Goal: Task Accomplishment & Management: Manage account settings

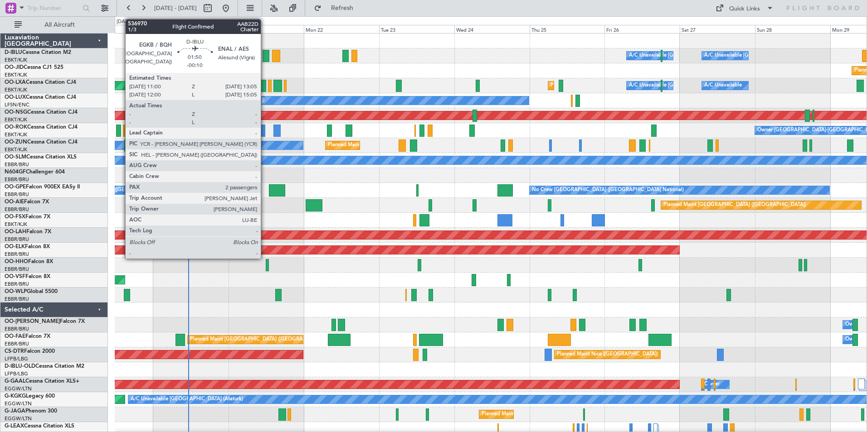
click at [265, 60] on div at bounding box center [265, 56] width 7 height 12
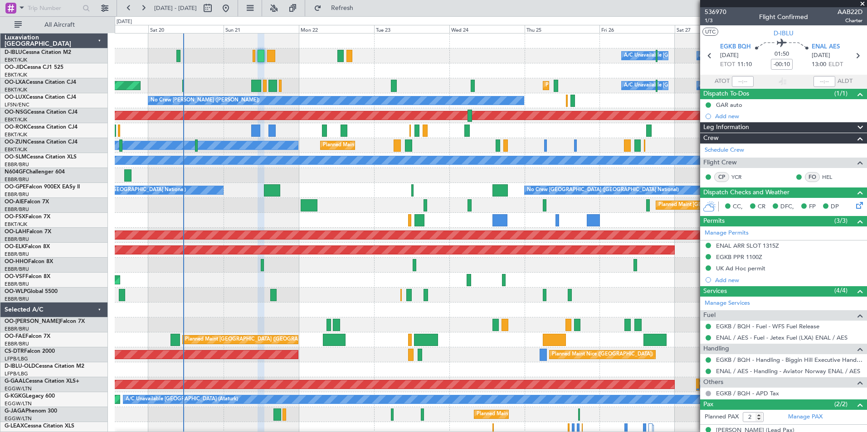
click at [347, 283] on div "AOG Maint [GEOGRAPHIC_DATA] ([GEOGRAPHIC_DATA] National)" at bounding box center [491, 280] width 752 height 15
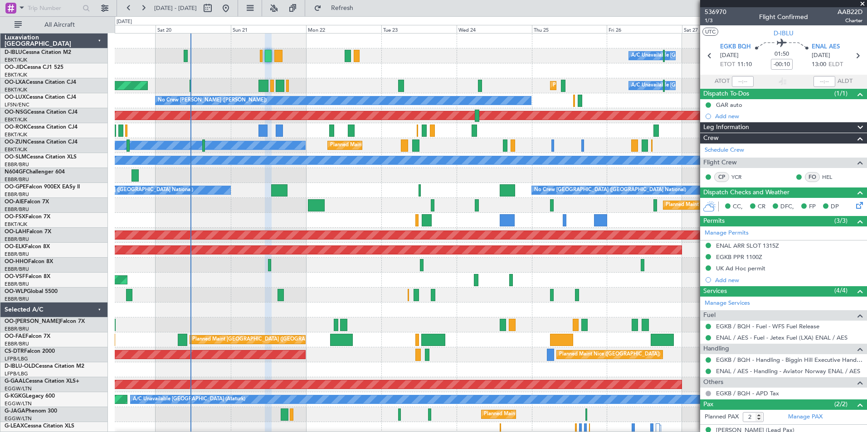
click at [307, 328] on div "Owner Melsbroek Air Base Planned Maint [GEOGRAPHIC_DATA] ([GEOGRAPHIC_DATA])" at bounding box center [491, 325] width 752 height 15
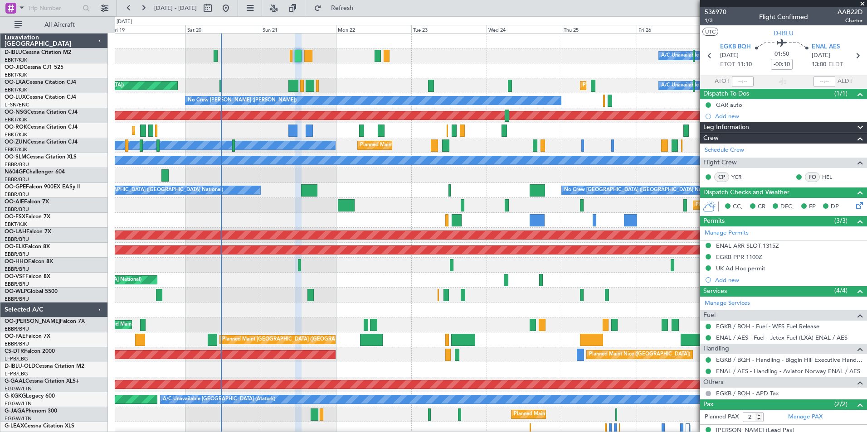
click at [405, 287] on div "AOG Maint [GEOGRAPHIC_DATA] ([GEOGRAPHIC_DATA] National)" at bounding box center [491, 280] width 752 height 15
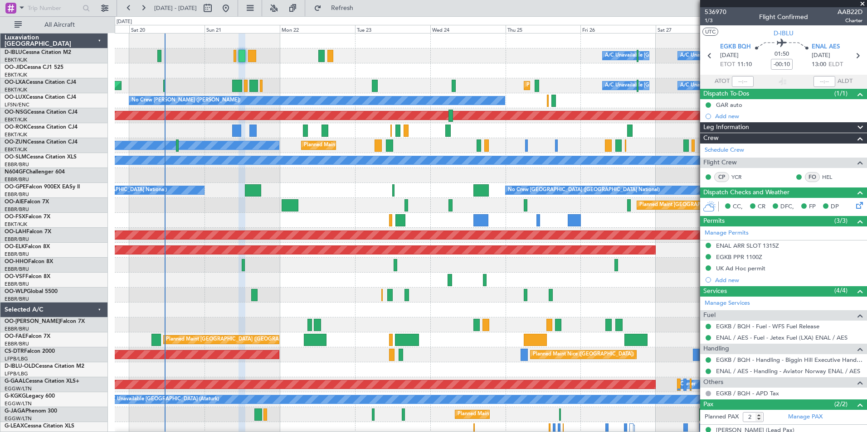
click at [285, 275] on div "A/C Unavailable [GEOGRAPHIC_DATA]-[GEOGRAPHIC_DATA] A/C Unavailable [GEOGRAPHIC…" at bounding box center [491, 318] width 752 height 568
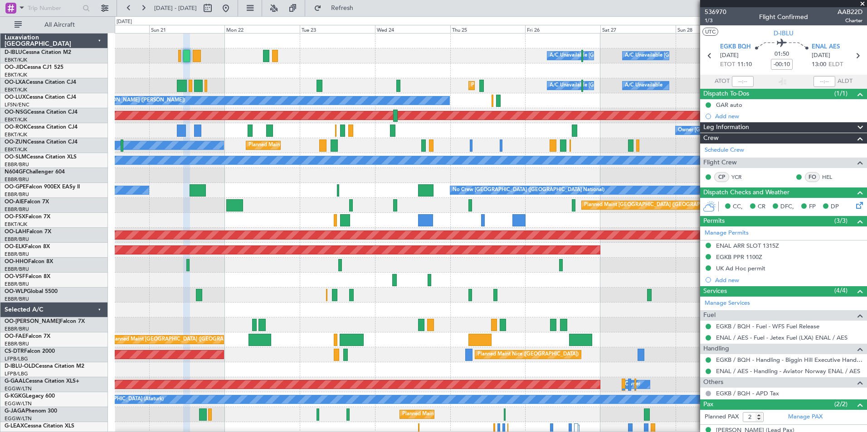
click at [450, 277] on div "A/C Unavailable [GEOGRAPHIC_DATA] ([GEOGRAPHIC_DATA] National) A/C Unavailable …" at bounding box center [491, 318] width 752 height 568
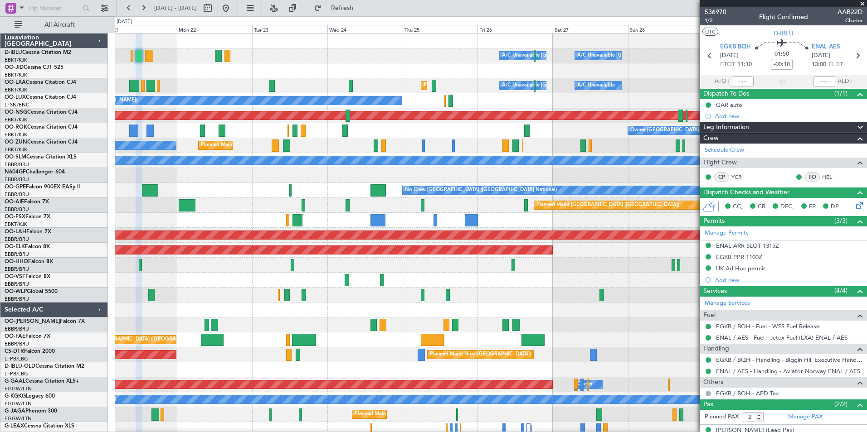
click at [404, 222] on div at bounding box center [491, 220] width 752 height 15
click at [482, 217] on div at bounding box center [491, 220] width 752 height 15
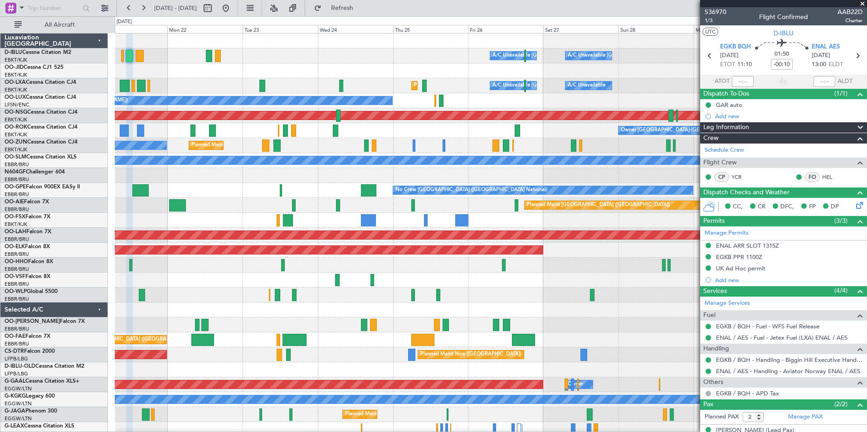
scroll to position [3, 0]
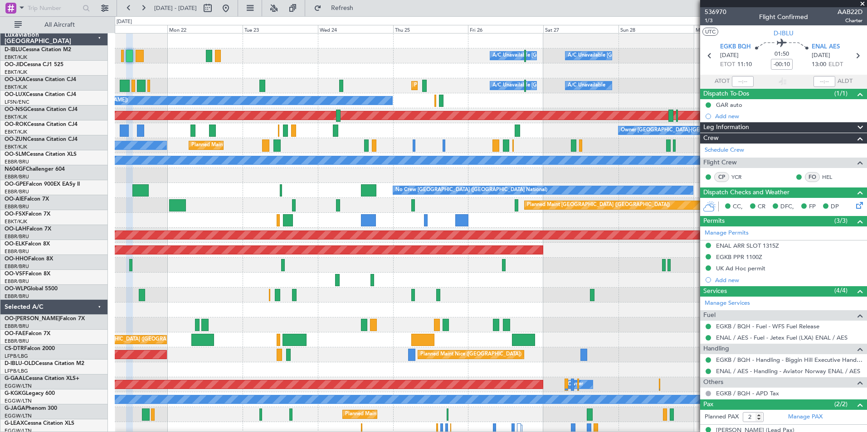
click at [372, 266] on div at bounding box center [491, 265] width 752 height 15
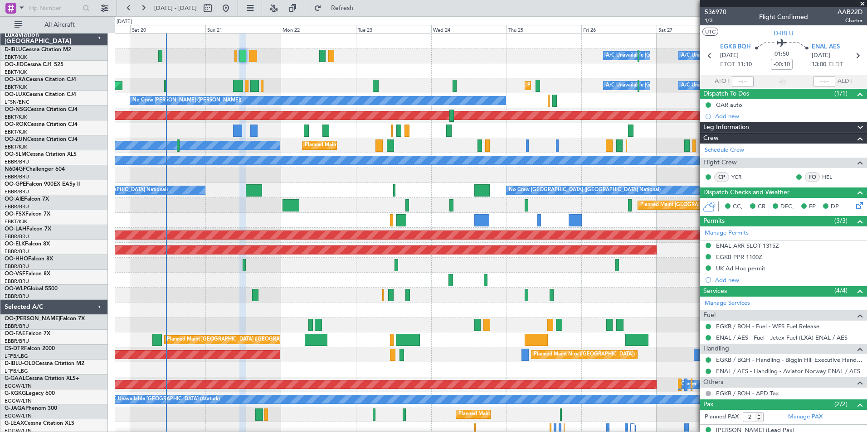
click at [528, 276] on div "A/C Unavailable [GEOGRAPHIC_DATA] ([GEOGRAPHIC_DATA] National) A/C Unavailable …" at bounding box center [491, 318] width 752 height 568
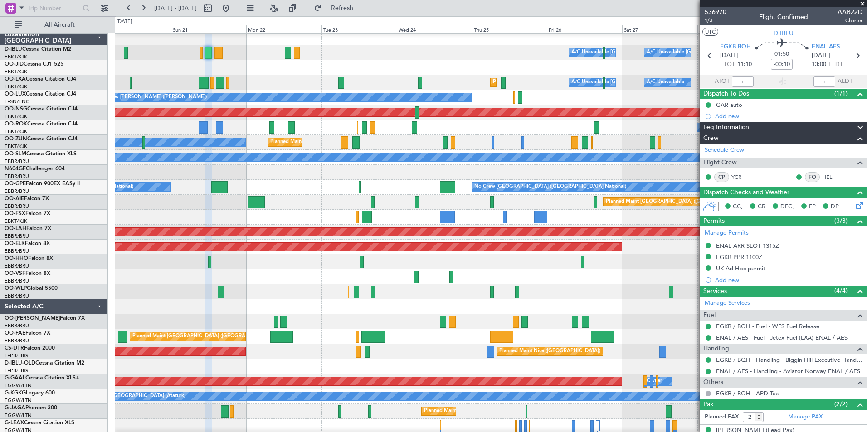
scroll to position [1, 0]
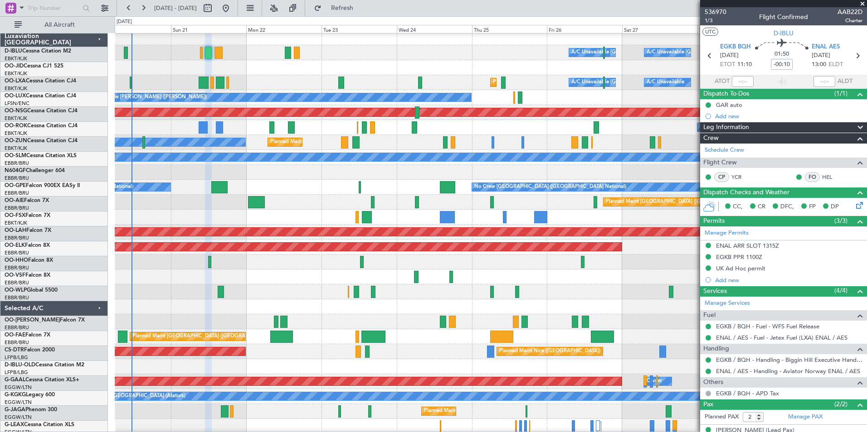
click at [477, 273] on div "AOG Maint [GEOGRAPHIC_DATA] ([GEOGRAPHIC_DATA] National)" at bounding box center [491, 277] width 752 height 15
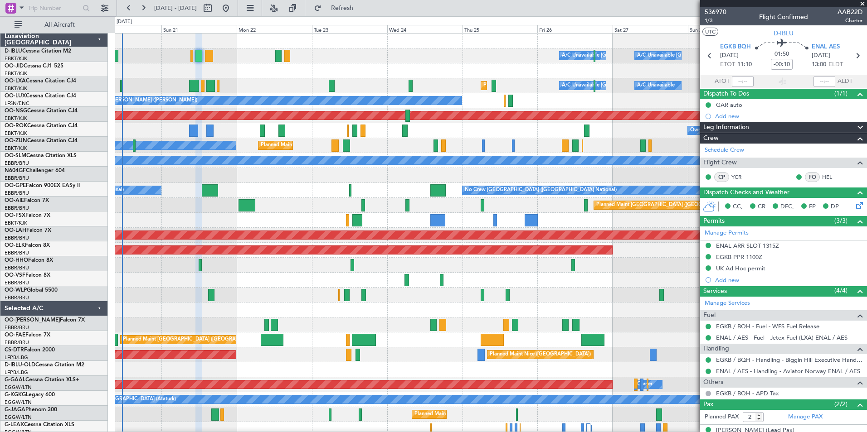
scroll to position [0, 0]
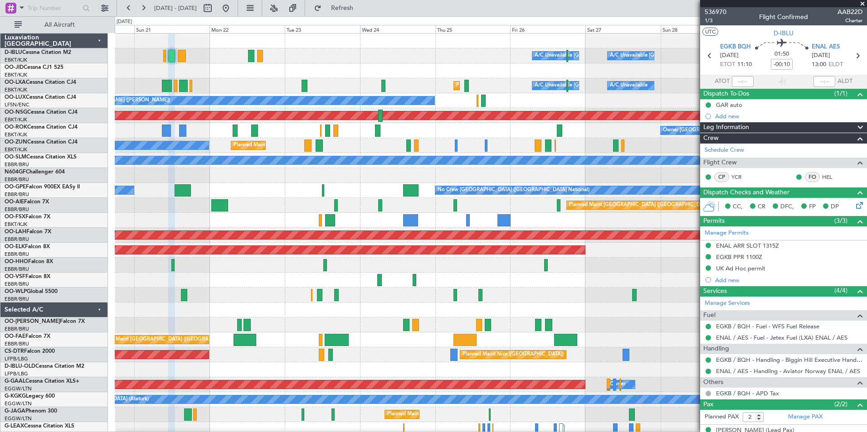
click at [437, 275] on div "A/C Unavailable [GEOGRAPHIC_DATA] ([GEOGRAPHIC_DATA] National) A/C Unavailable …" at bounding box center [491, 318] width 752 height 568
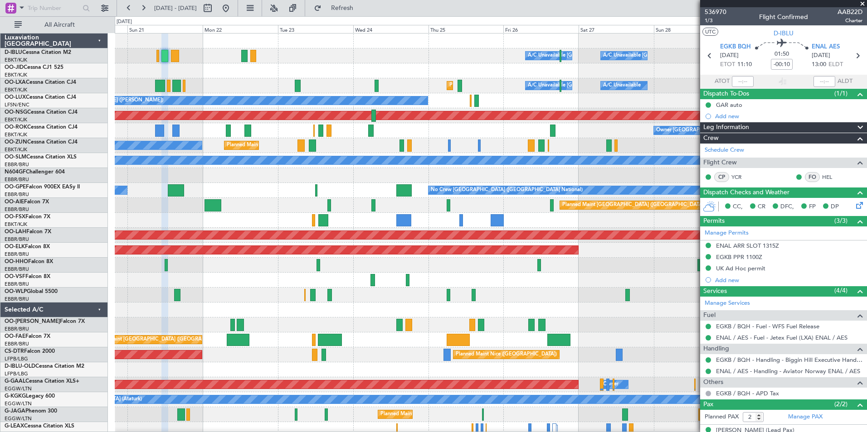
click at [456, 272] on div at bounding box center [491, 265] width 752 height 15
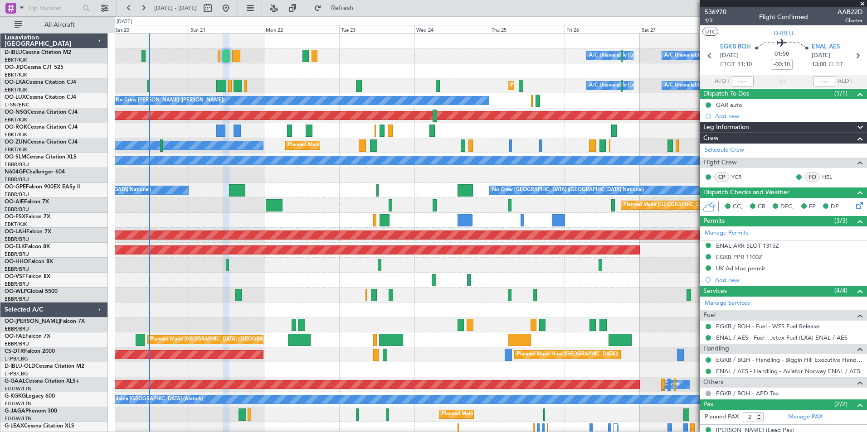
click at [519, 272] on div at bounding box center [491, 265] width 752 height 15
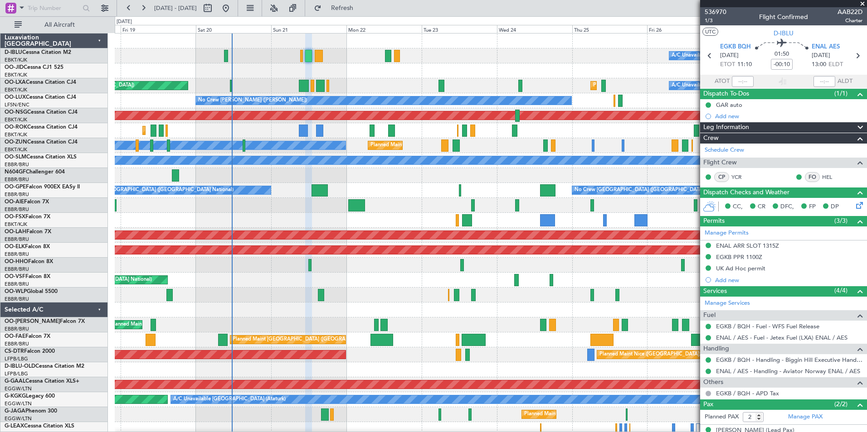
click at [478, 303] on div "A/C Unavailable [GEOGRAPHIC_DATA] ([GEOGRAPHIC_DATA] National) A/C Unavailable …" at bounding box center [491, 318] width 752 height 568
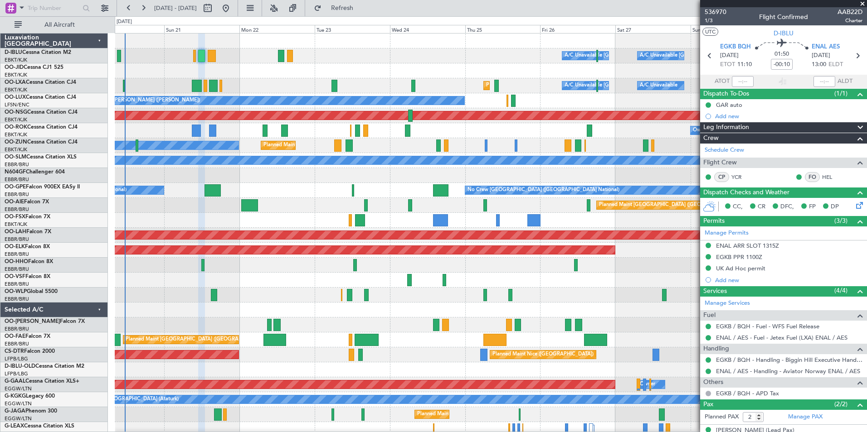
click at [403, 315] on div at bounding box center [491, 310] width 752 height 15
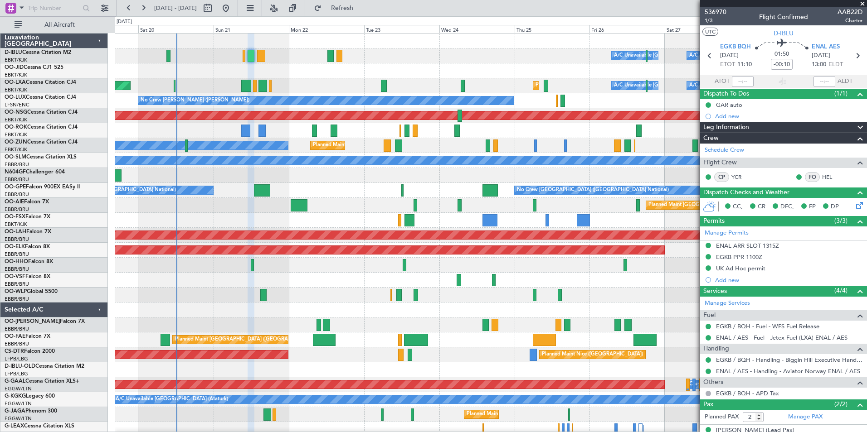
click at [331, 286] on div "AOG Maint [GEOGRAPHIC_DATA] ([GEOGRAPHIC_DATA] National)" at bounding box center [491, 280] width 752 height 15
click at [94, 170] on div "A/C Unavailable [GEOGRAPHIC_DATA] ([GEOGRAPHIC_DATA] National) A/C Unavailable …" at bounding box center [433, 224] width 867 height 416
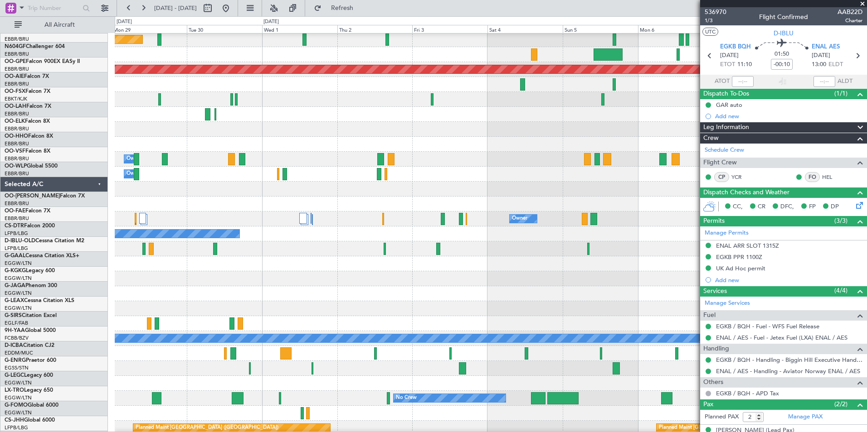
click at [116, 208] on div "No Crew [GEOGRAPHIC_DATA] ([GEOGRAPHIC_DATA] National) Planned Maint [GEOGRAPHI…" at bounding box center [491, 152] width 752 height 568
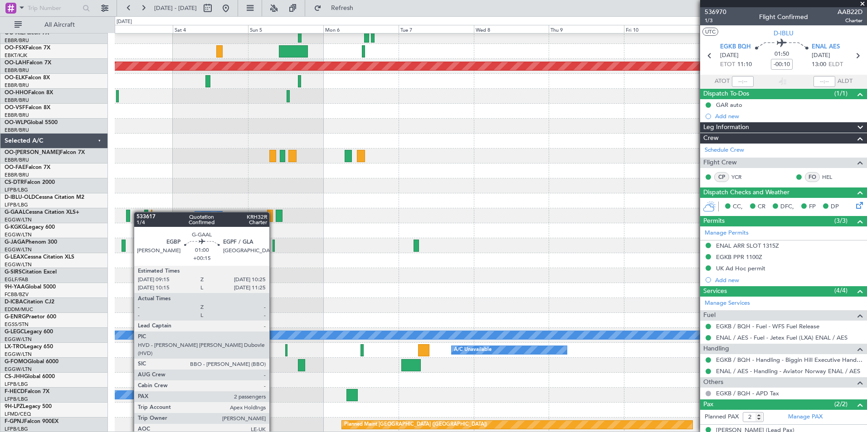
click at [126, 208] on div "No Crew [GEOGRAPHIC_DATA] ([GEOGRAPHIC_DATA] National) Planned [GEOGRAPHIC_DATA…" at bounding box center [491, 148] width 752 height 568
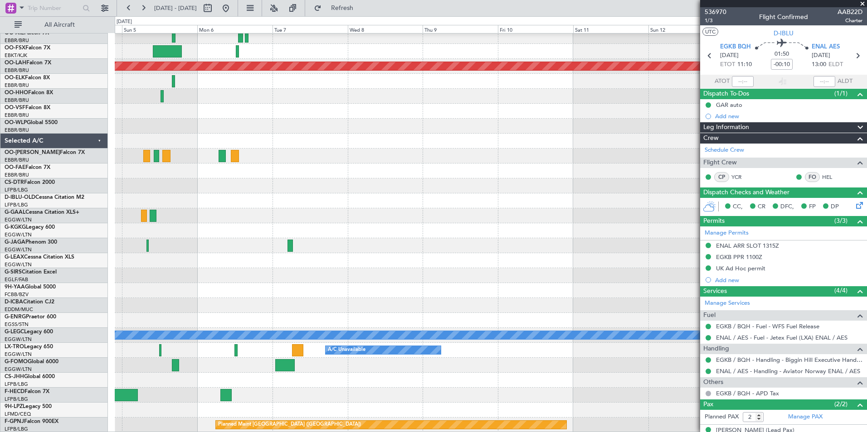
click at [182, 198] on div "No Crew [GEOGRAPHIC_DATA] ([GEOGRAPHIC_DATA] National) Planned [GEOGRAPHIC_DATA…" at bounding box center [491, 148] width 752 height 568
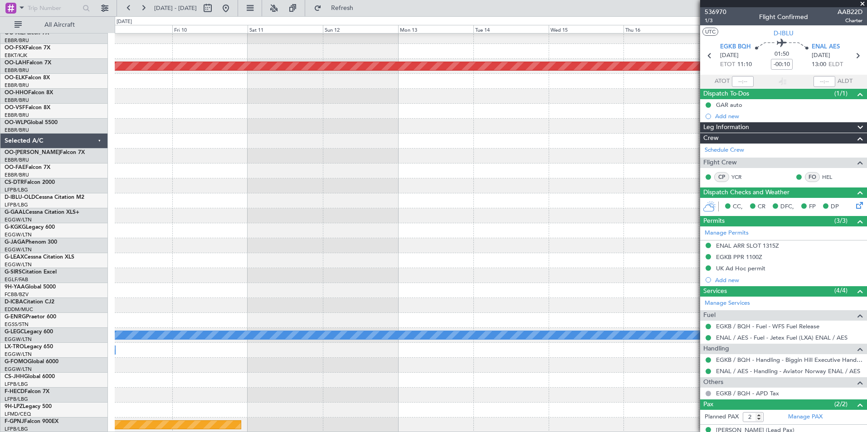
click at [155, 174] on div "Planned Maint [PERSON_NAME]-[GEOGRAPHIC_DATA][PERSON_NAME] ([GEOGRAPHIC_DATA][P…" at bounding box center [491, 148] width 752 height 568
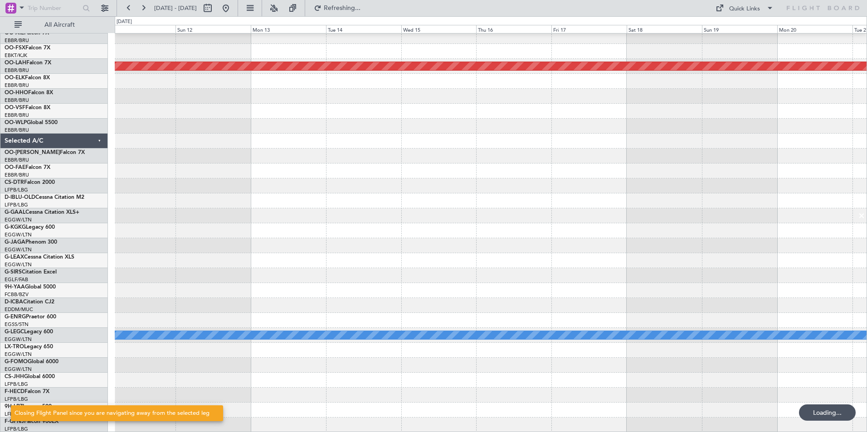
click at [298, 194] on div "Planned Maint [PERSON_NAME]-[GEOGRAPHIC_DATA][PERSON_NAME] ([GEOGRAPHIC_DATA][P…" at bounding box center [491, 148] width 752 height 568
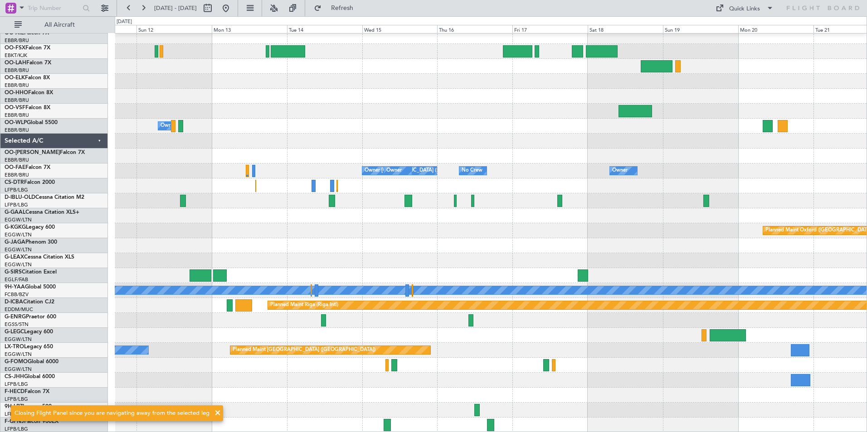
scroll to position [214, 0]
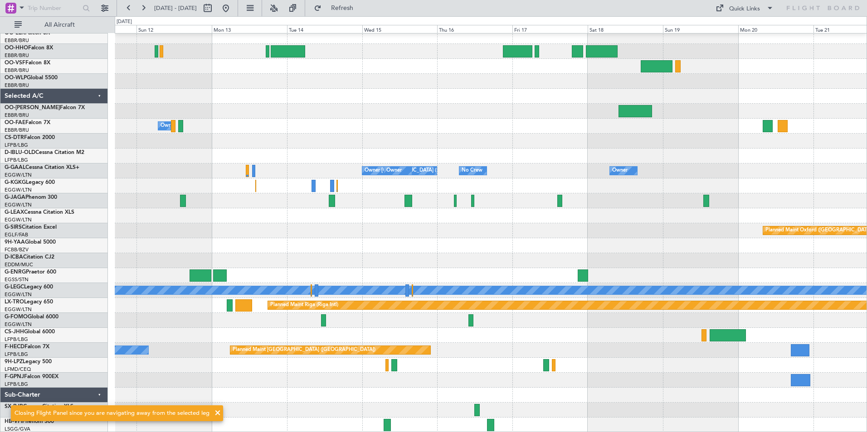
click at [414, 259] on div "Planned Maint [PERSON_NAME]-[GEOGRAPHIC_DATA][PERSON_NAME] ([GEOGRAPHIC_DATA][P…" at bounding box center [491, 126] width 752 height 613
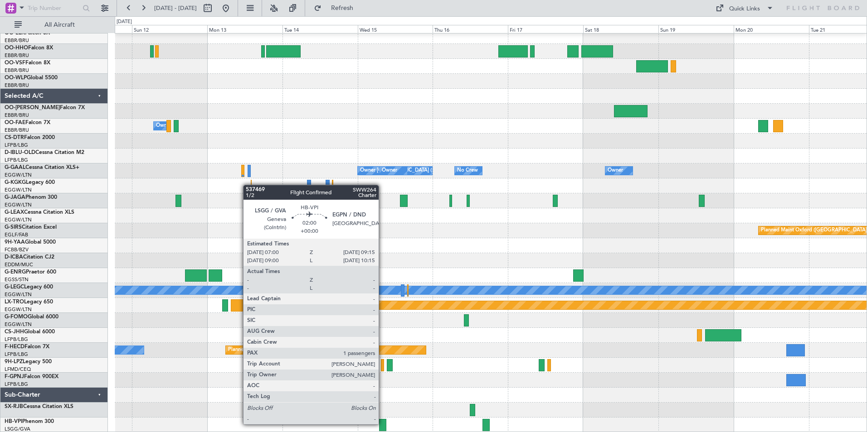
click at [383, 424] on div at bounding box center [382, 425] width 7 height 12
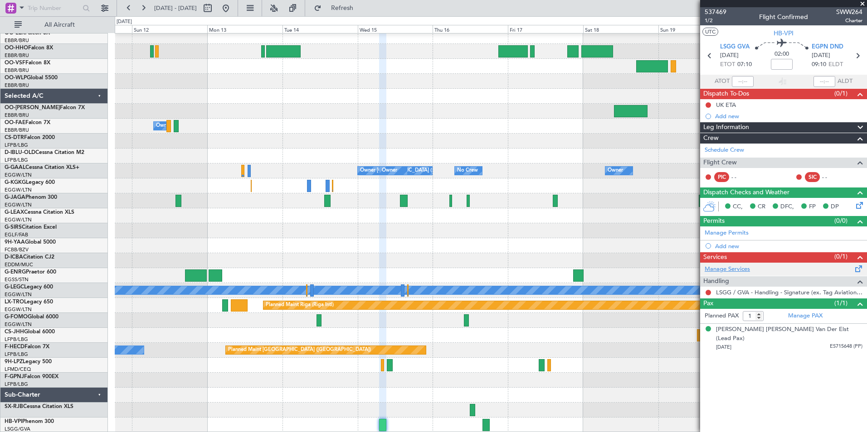
click at [737, 267] on link "Manage Services" at bounding box center [726, 269] width 45 height 9
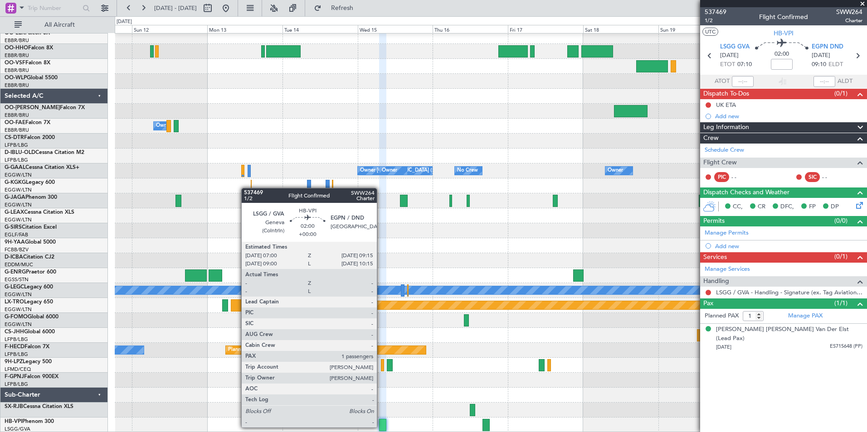
click at [381, 427] on div at bounding box center [382, 425] width 7 height 12
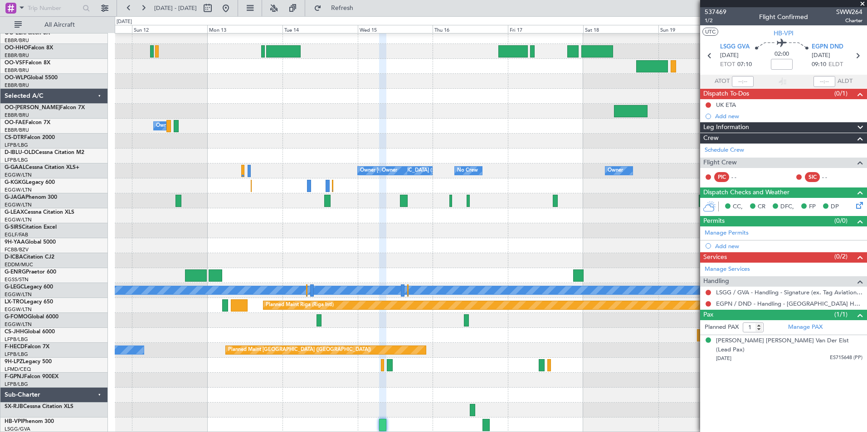
click at [711, 289] on nimbus-traffic-light at bounding box center [707, 292] width 7 height 7
click at [707, 289] on div at bounding box center [707, 292] width 7 height 7
click at [708, 291] on button at bounding box center [707, 292] width 5 height 5
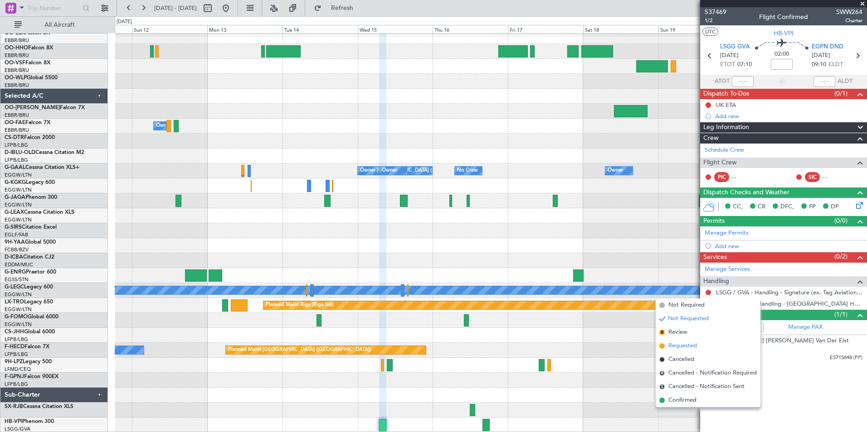
click at [688, 343] on span "Requested" at bounding box center [682, 346] width 29 height 9
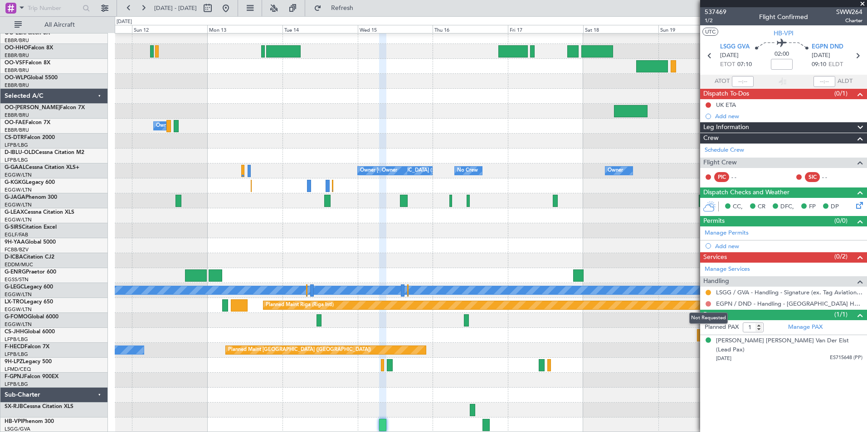
click at [709, 302] on button at bounding box center [707, 303] width 5 height 5
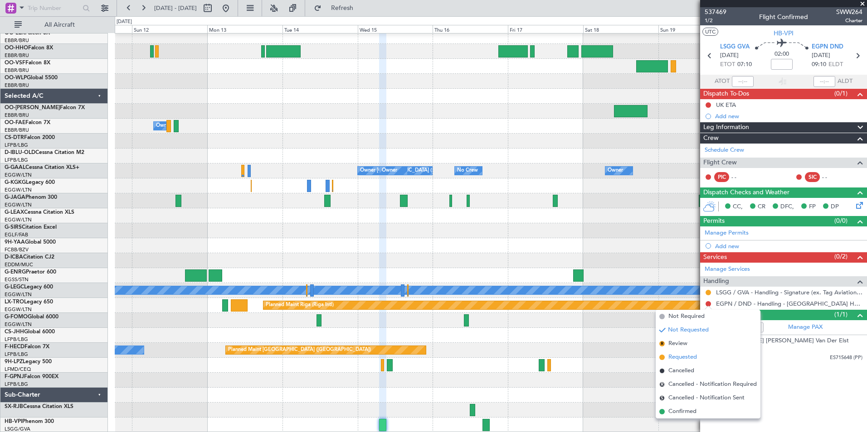
click at [684, 358] on span "Requested" at bounding box center [682, 357] width 29 height 9
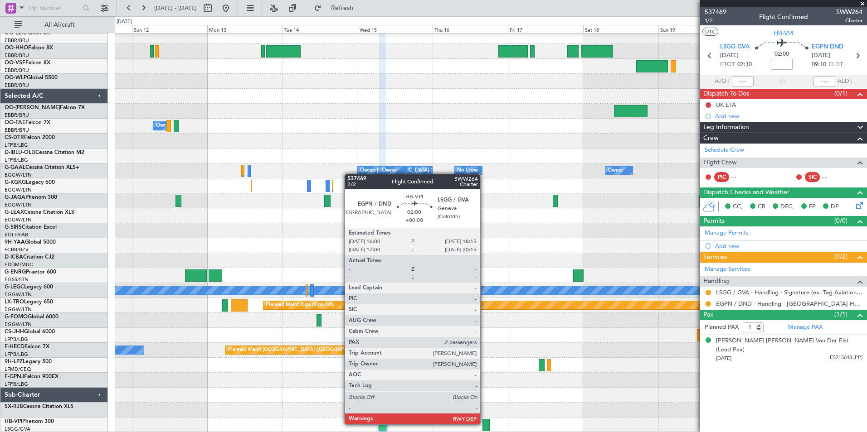
click at [484, 424] on div at bounding box center [485, 425] width 7 height 12
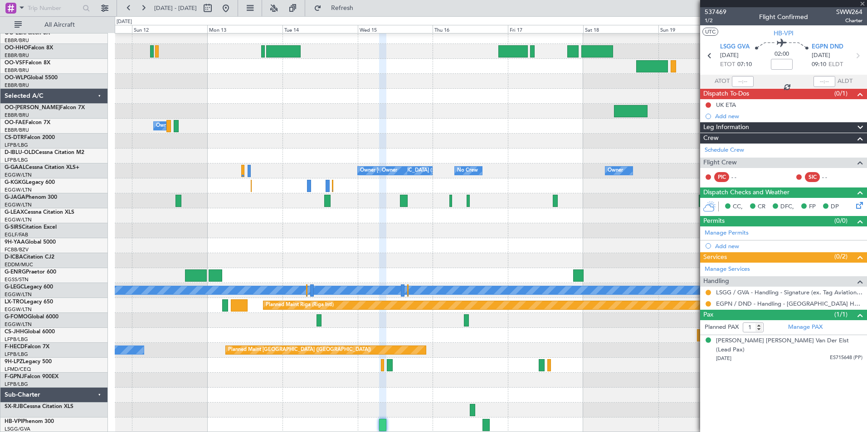
type input "2"
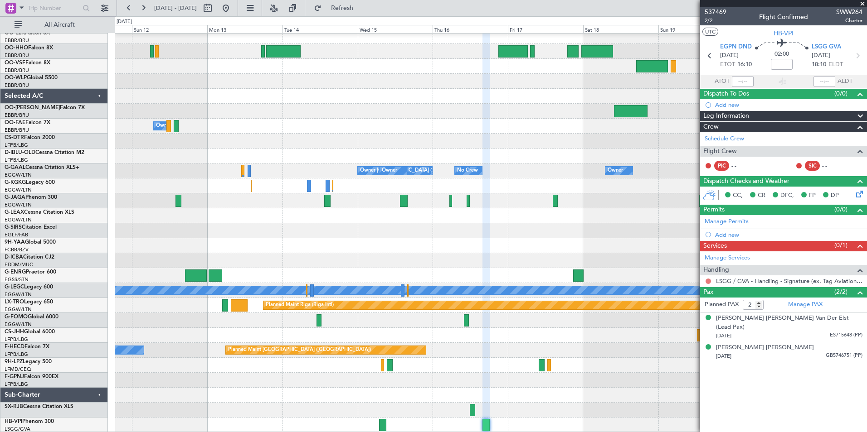
click at [708, 284] on mat-tooltip-component "Not Requested" at bounding box center [708, 296] width 51 height 24
click at [708, 281] on button at bounding box center [707, 281] width 5 height 5
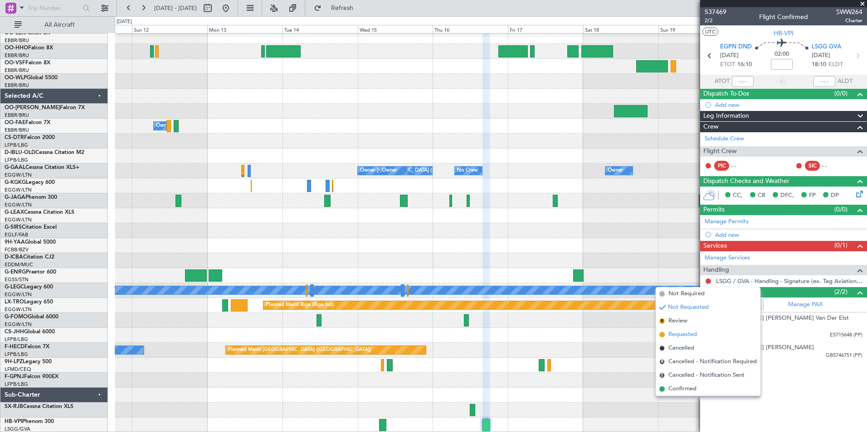
click at [684, 333] on span "Requested" at bounding box center [682, 334] width 29 height 9
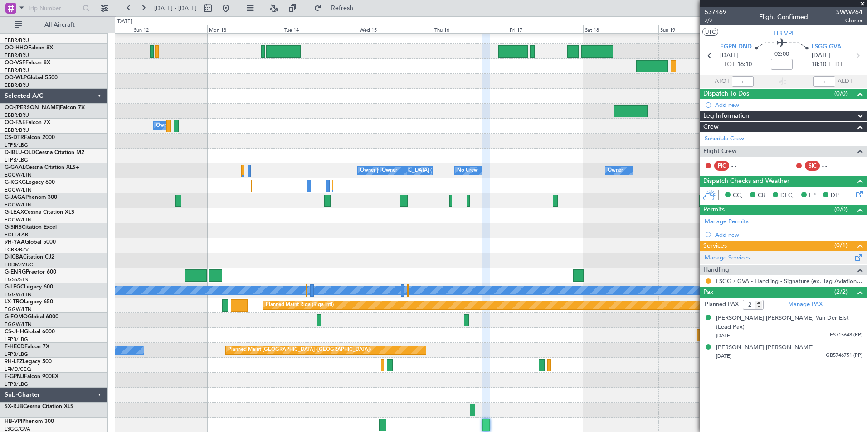
click at [726, 256] on link "Manage Services" at bounding box center [726, 258] width 45 height 9
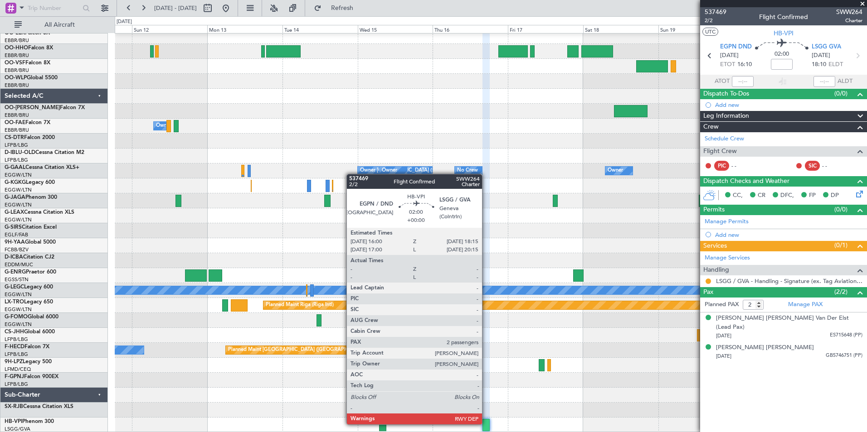
click at [486, 424] on div at bounding box center [485, 425] width 7 height 12
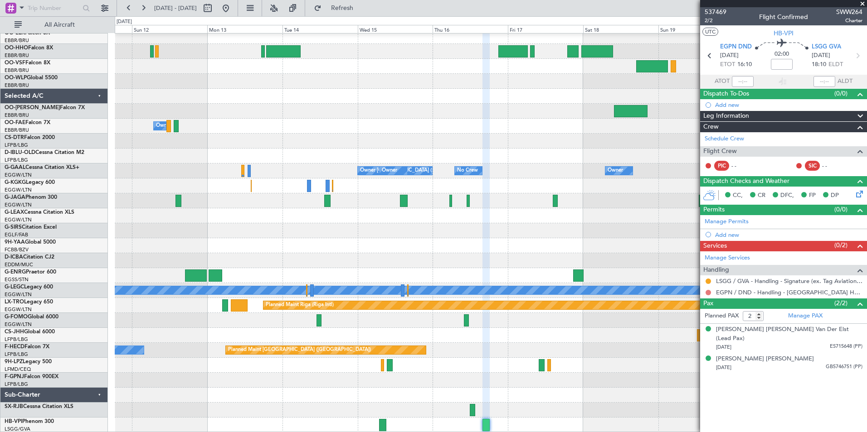
click at [708, 293] on button at bounding box center [707, 292] width 5 height 5
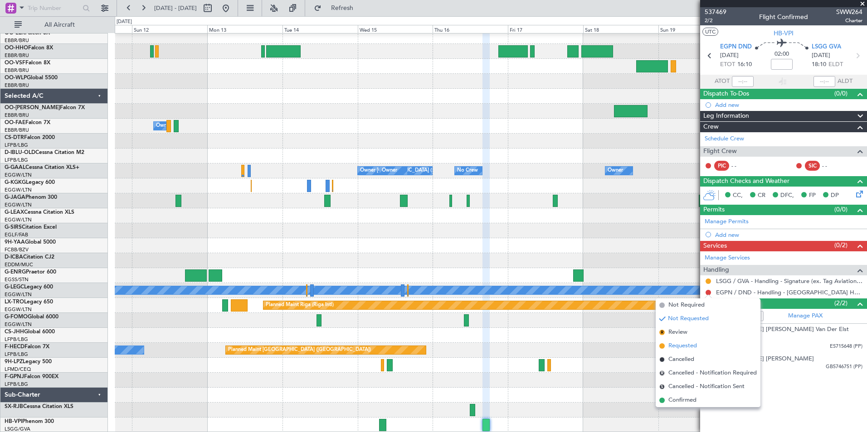
click at [692, 348] on span "Requested" at bounding box center [682, 346] width 29 height 9
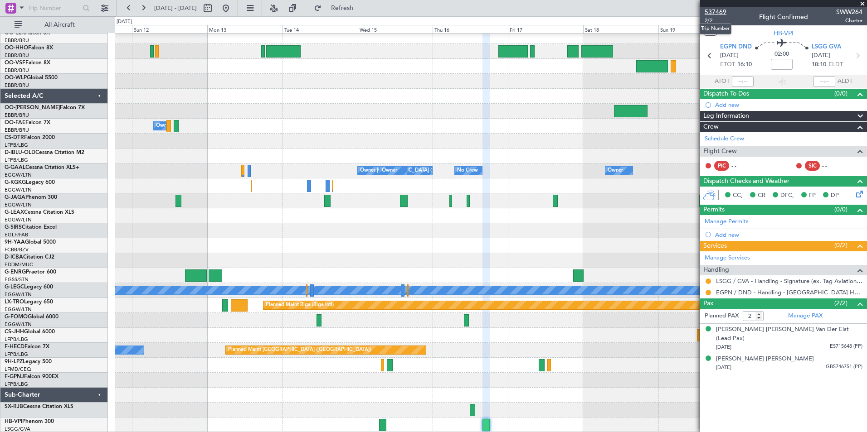
click at [718, 12] on span "537469" at bounding box center [715, 12] width 22 height 10
click at [747, 293] on link "EGPN / DND - Handling - [GEOGRAPHIC_DATA] Handling EGPN / DND" at bounding box center [789, 293] width 146 height 8
click at [737, 261] on link "Manage Services" at bounding box center [726, 258] width 45 height 9
click at [712, 15] on span "537469" at bounding box center [715, 12] width 22 height 10
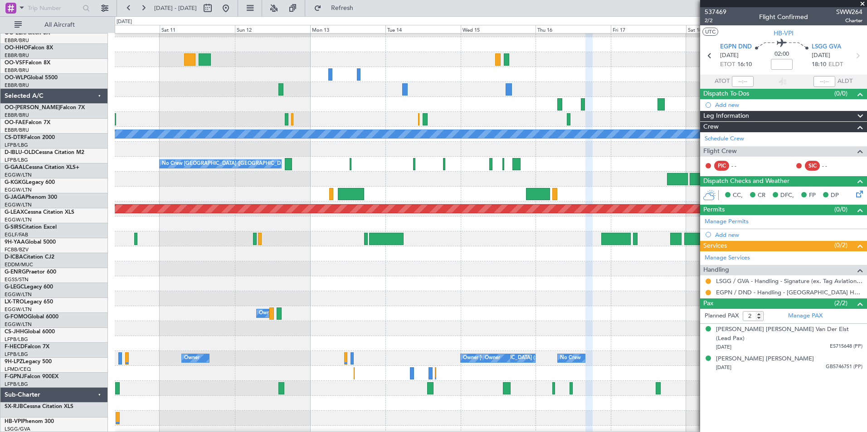
scroll to position [0, 0]
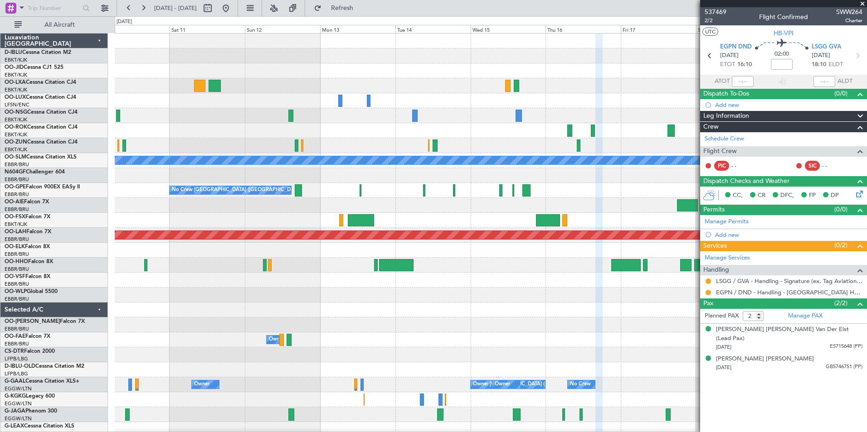
click at [403, 432] on div "A/C Unavailable [GEOGRAPHIC_DATA] No Crew [GEOGRAPHIC_DATA] (Brussels National)…" at bounding box center [433, 224] width 867 height 416
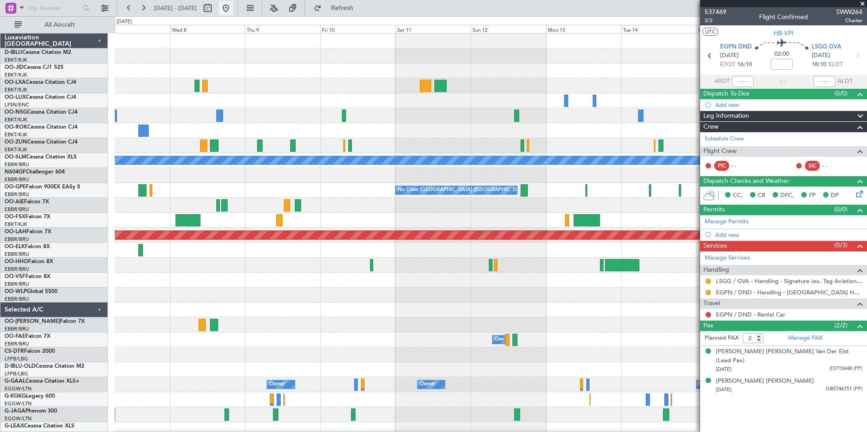
click at [233, 8] on button at bounding box center [225, 8] width 15 height 15
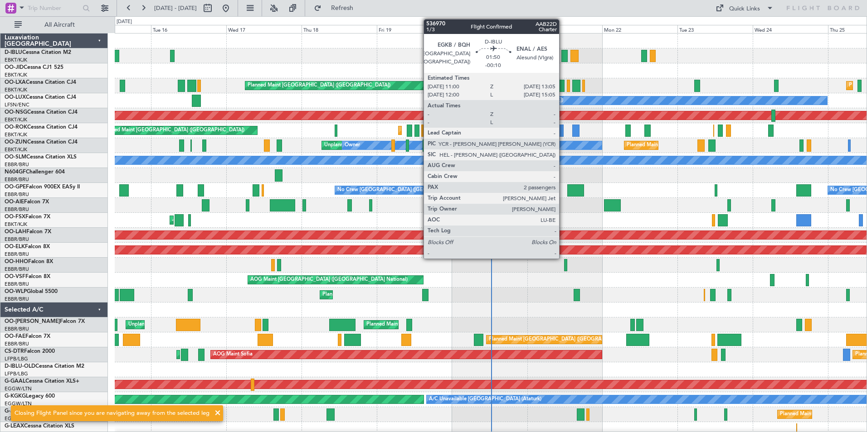
click at [563, 58] on div at bounding box center [564, 56] width 7 height 12
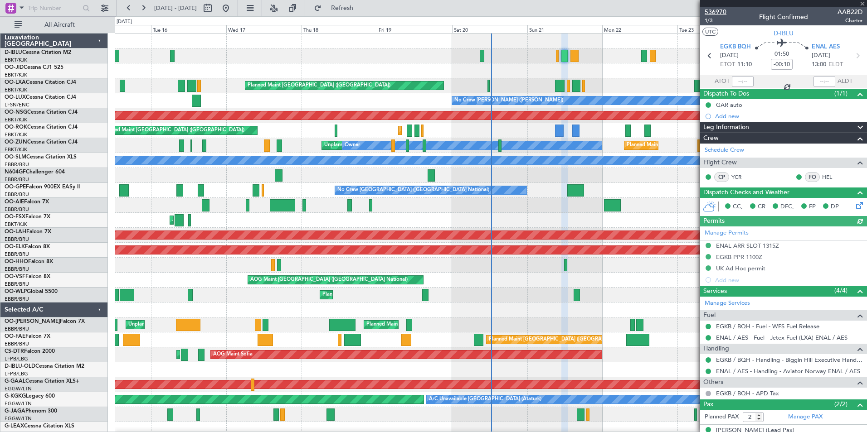
click at [719, 10] on span "536970" at bounding box center [715, 12] width 22 height 10
click at [357, 315] on div "A/C Unavailable [GEOGRAPHIC_DATA] ([GEOGRAPHIC_DATA] National) A/C Unavailable …" at bounding box center [491, 333] width 752 height 598
